Goal: Information Seeking & Learning: Learn about a topic

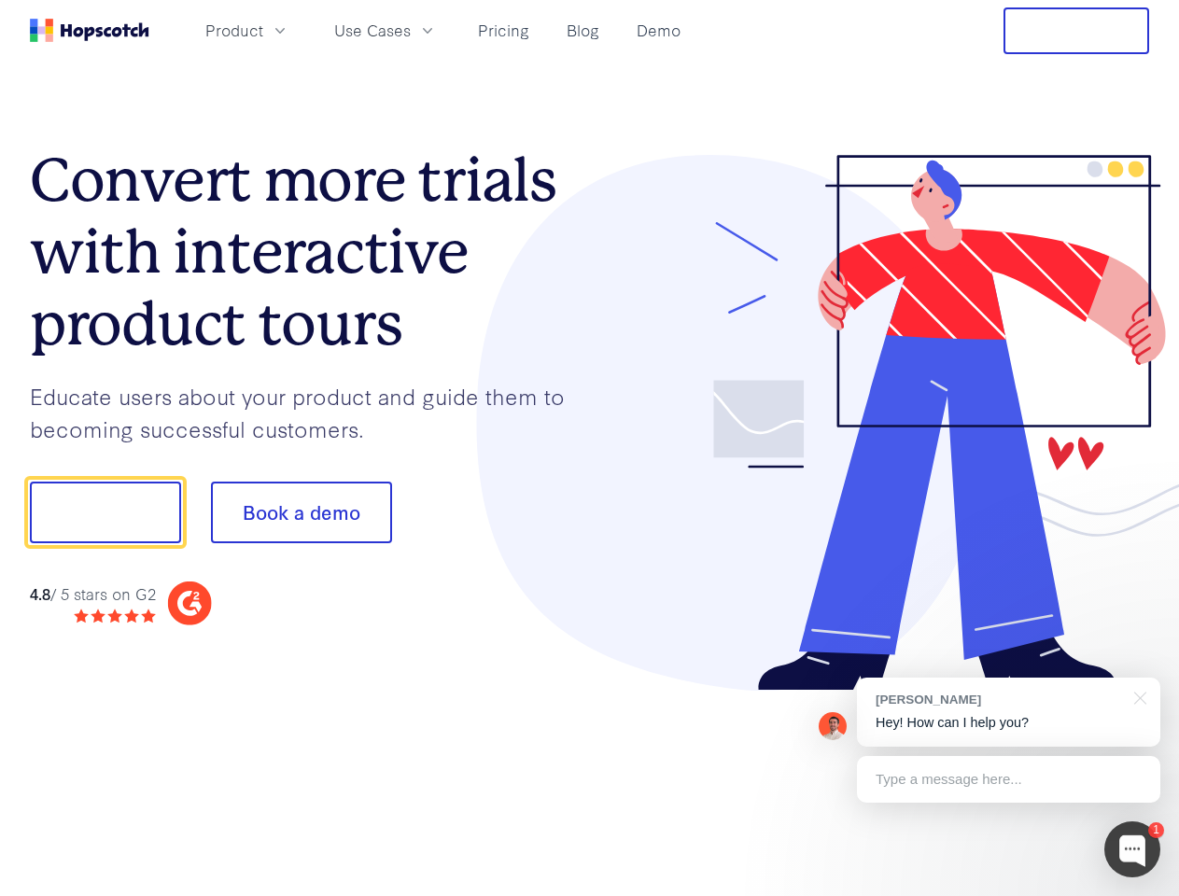
click at [590, 448] on div at bounding box center [870, 423] width 560 height 537
click at [263, 30] on span "Product" at bounding box center [234, 30] width 58 height 23
click at [411, 30] on span "Use Cases" at bounding box center [372, 30] width 77 height 23
click at [1076, 31] on button "Free Trial" at bounding box center [1076, 30] width 146 height 47
click at [105, 512] on button "Show me!" at bounding box center [105, 513] width 151 height 62
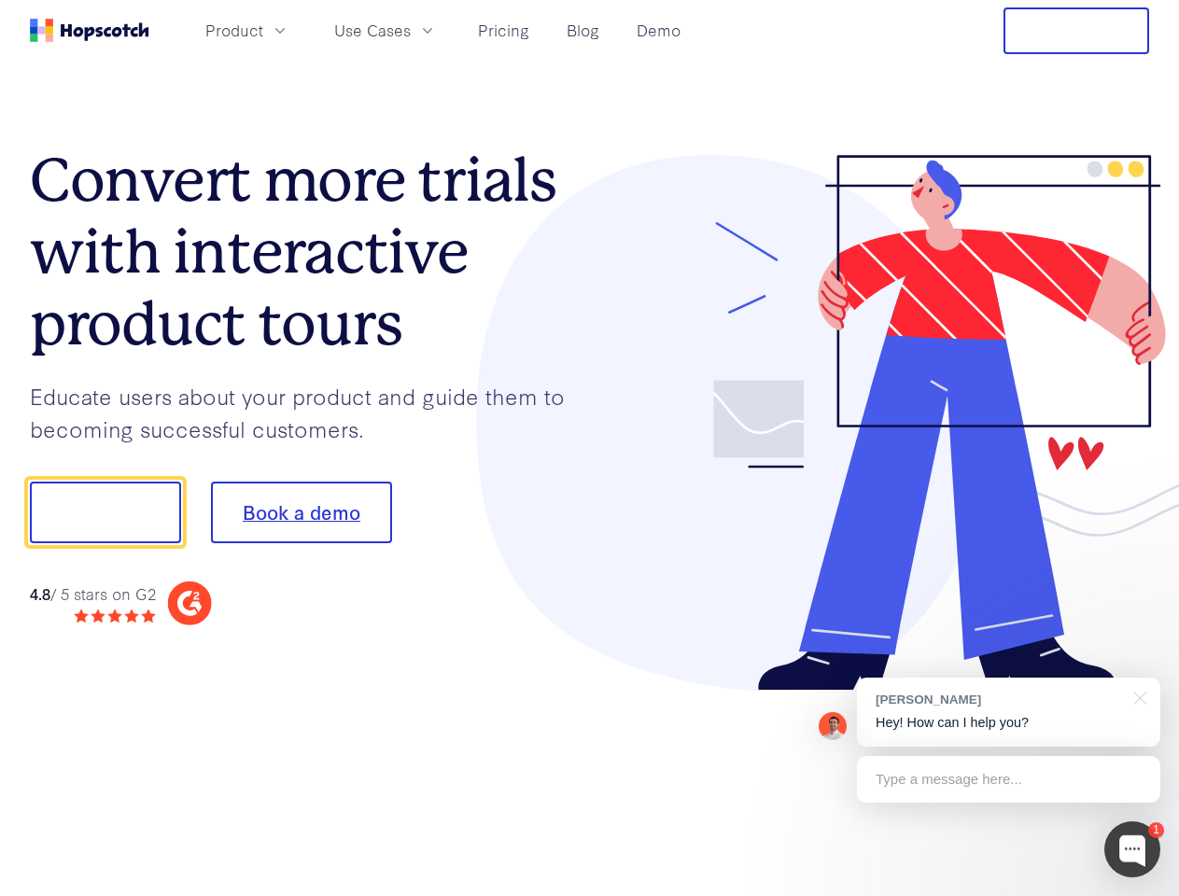
click at [301, 512] on button "Book a demo" at bounding box center [301, 513] width 181 height 62
click at [1132, 849] on div at bounding box center [1132, 849] width 56 height 56
click at [1008, 712] on div "[PERSON_NAME] Hey! How can I help you?" at bounding box center [1008, 712] width 303 height 69
click at [1137, 696] on div at bounding box center [985, 510] width 350 height 623
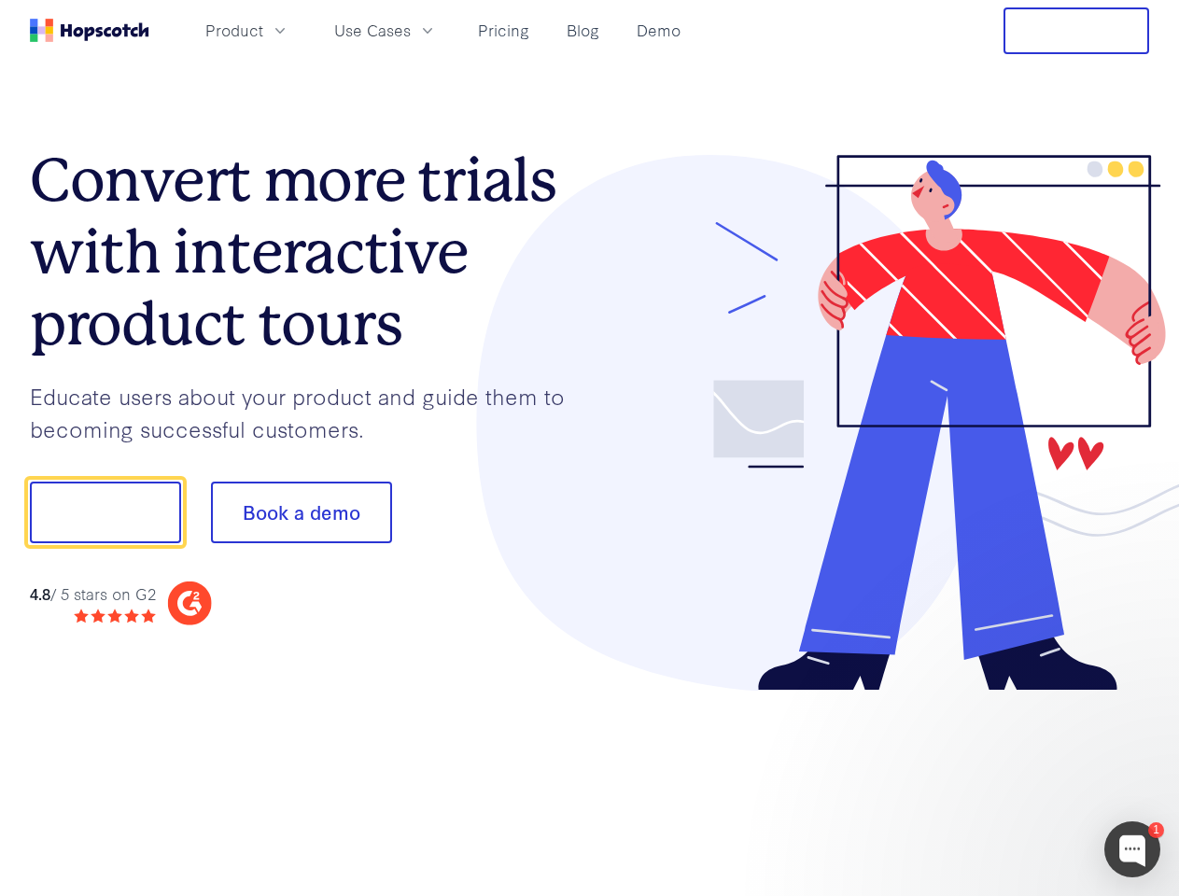
click at [1008, 779] on div at bounding box center [985, 635] width 350 height 372
